Goal: Find specific page/section: Find specific page/section

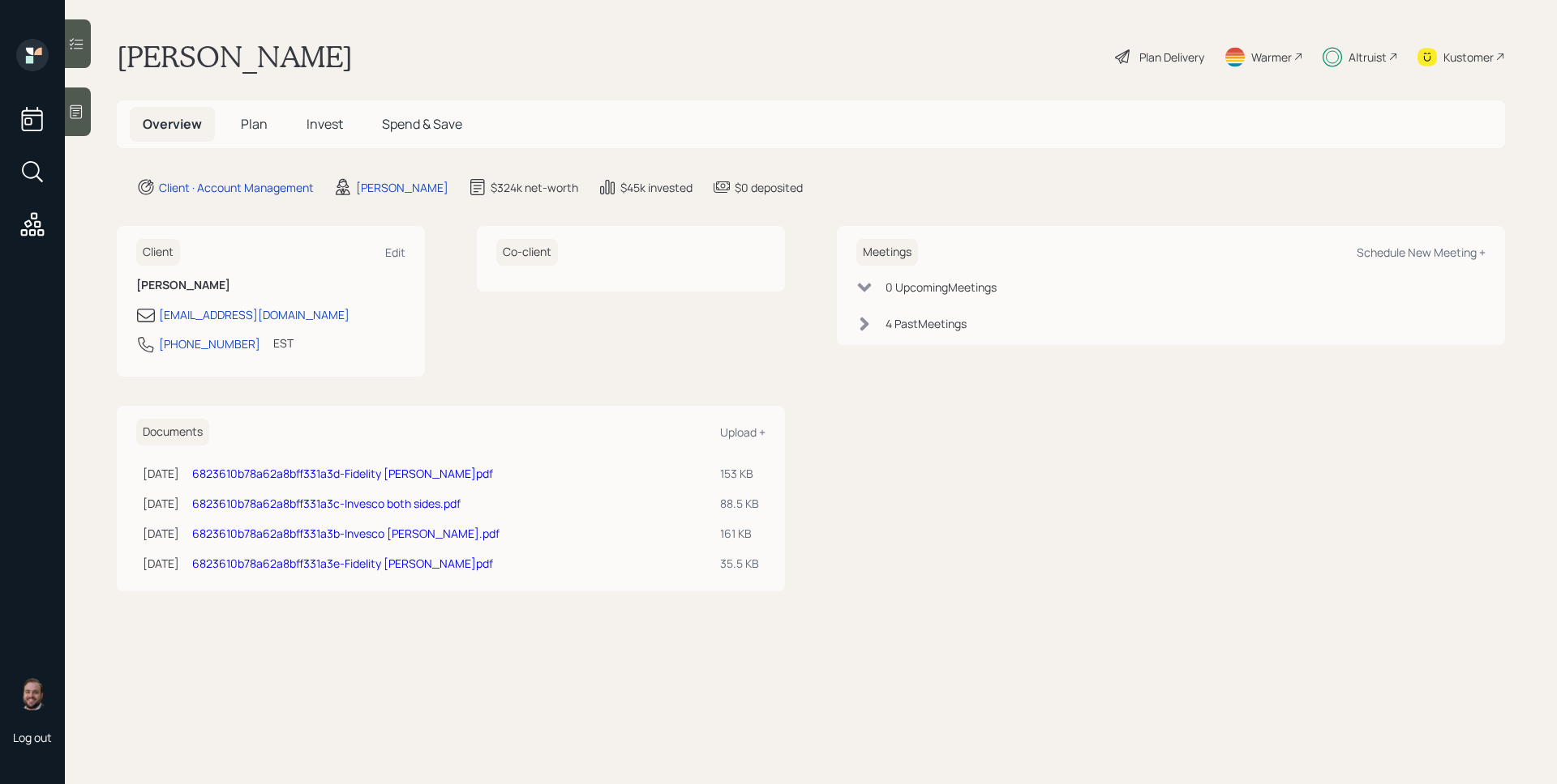
click at [250, 124] on span "Plan" at bounding box center [254, 124] width 26 height 18
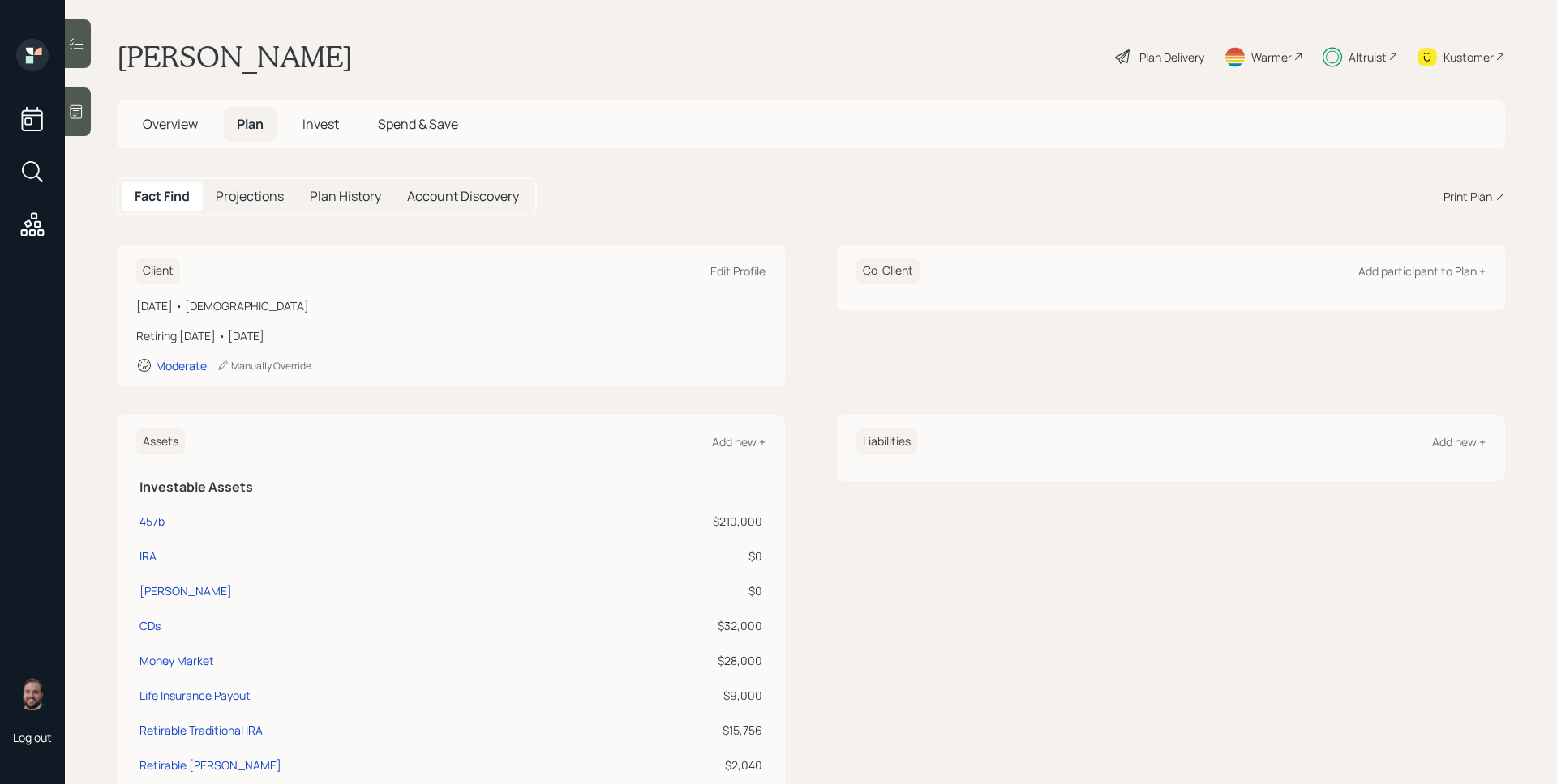
click at [1349, 54] on div "Altruist" at bounding box center [1367, 57] width 38 height 17
